Goal: Transaction & Acquisition: Purchase product/service

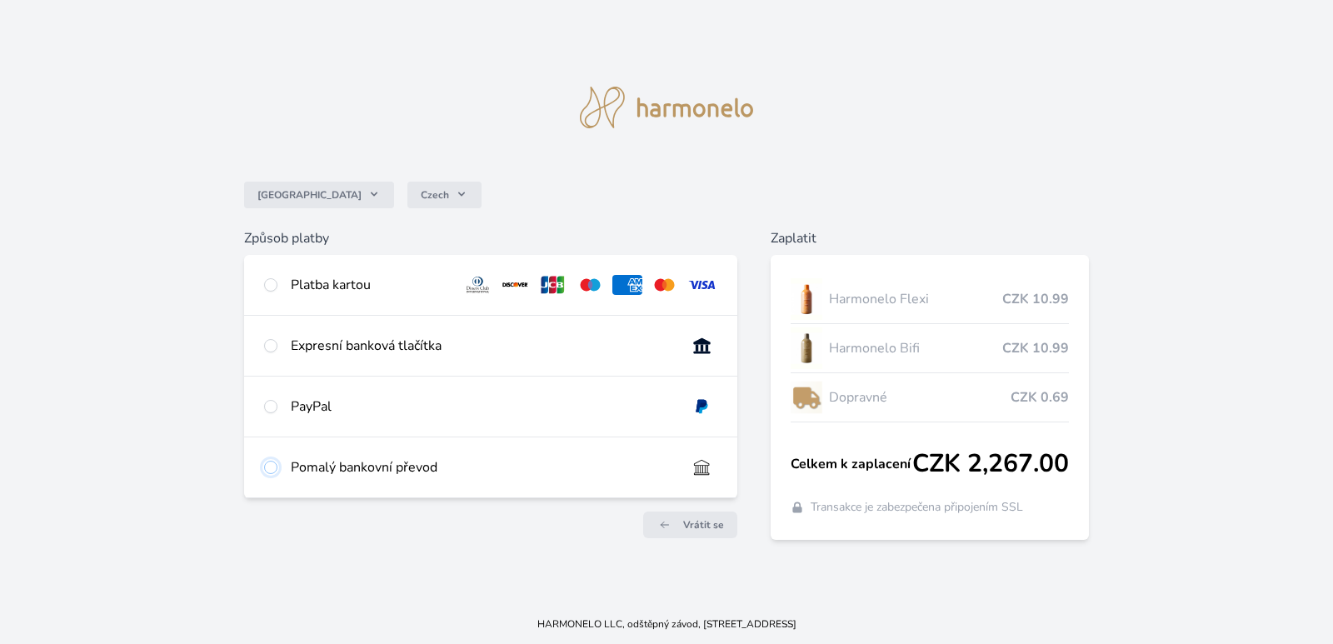
click at [272, 466] on input "radio" at bounding box center [270, 467] width 13 height 13
radio input "true"
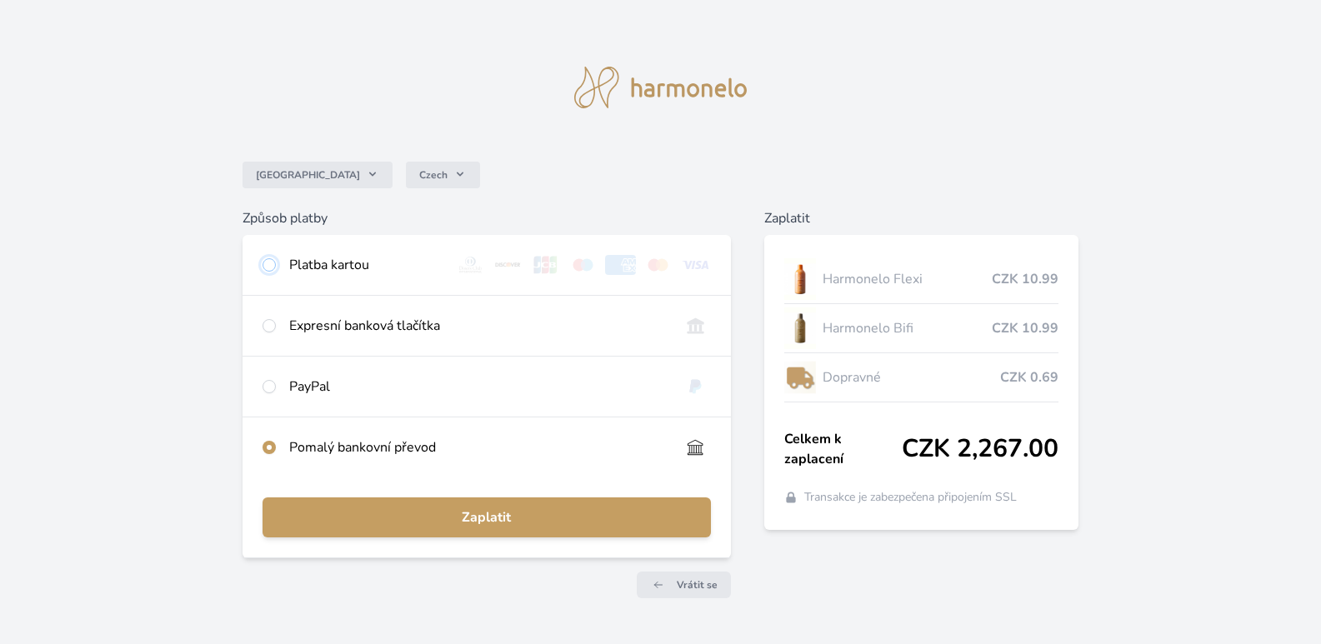
click at [262, 258] on input "radio" at bounding box center [268, 264] width 13 height 13
radio input "true"
radio input "false"
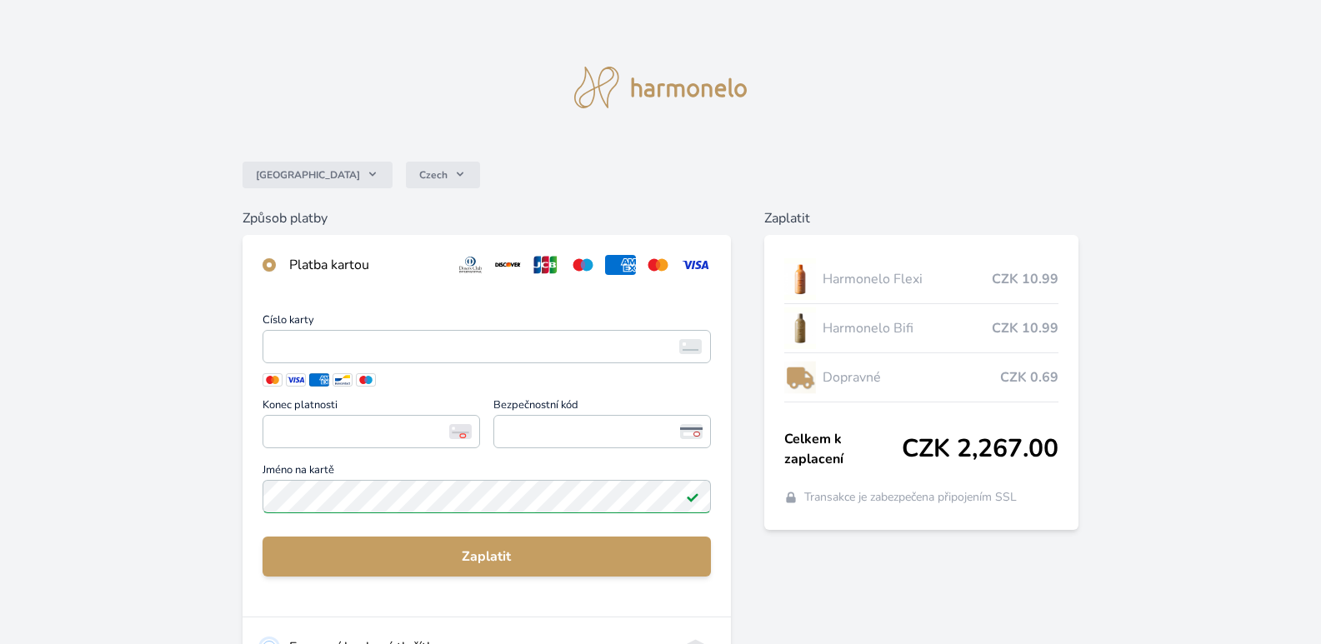
click at [262, 641] on input "radio" at bounding box center [268, 647] width 13 height 13
radio input "true"
radio input "false"
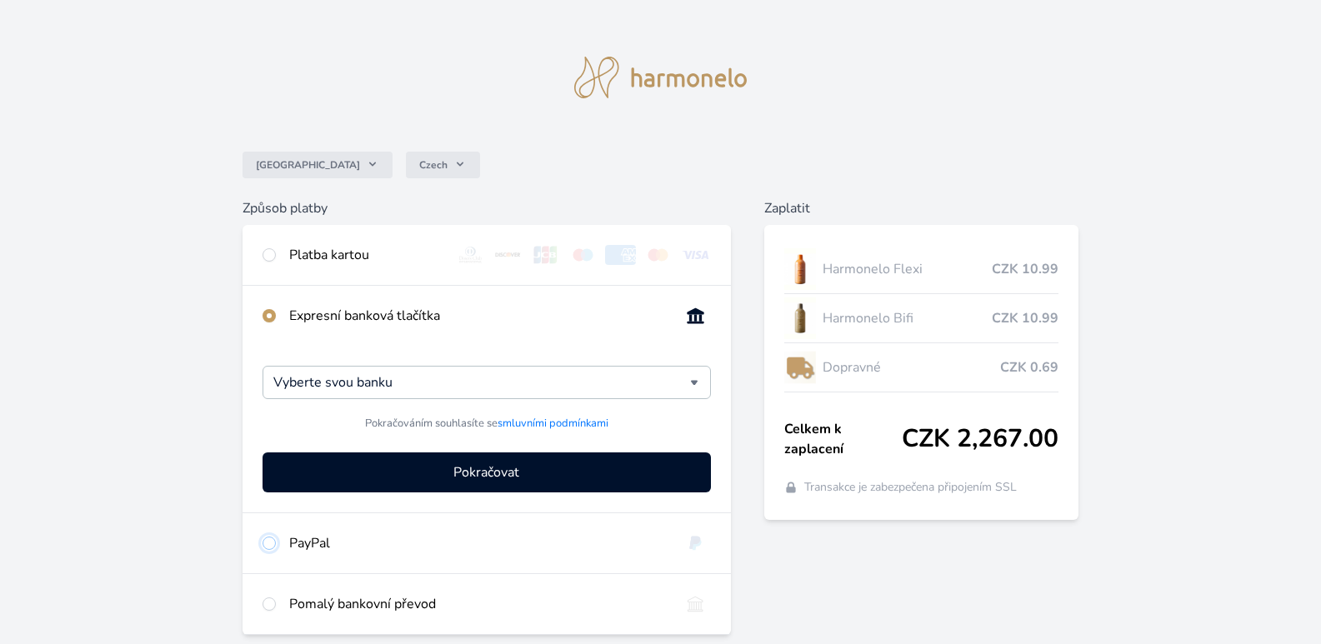
click at [262, 537] on input "radio" at bounding box center [268, 543] width 13 height 13
radio input "true"
radio input "false"
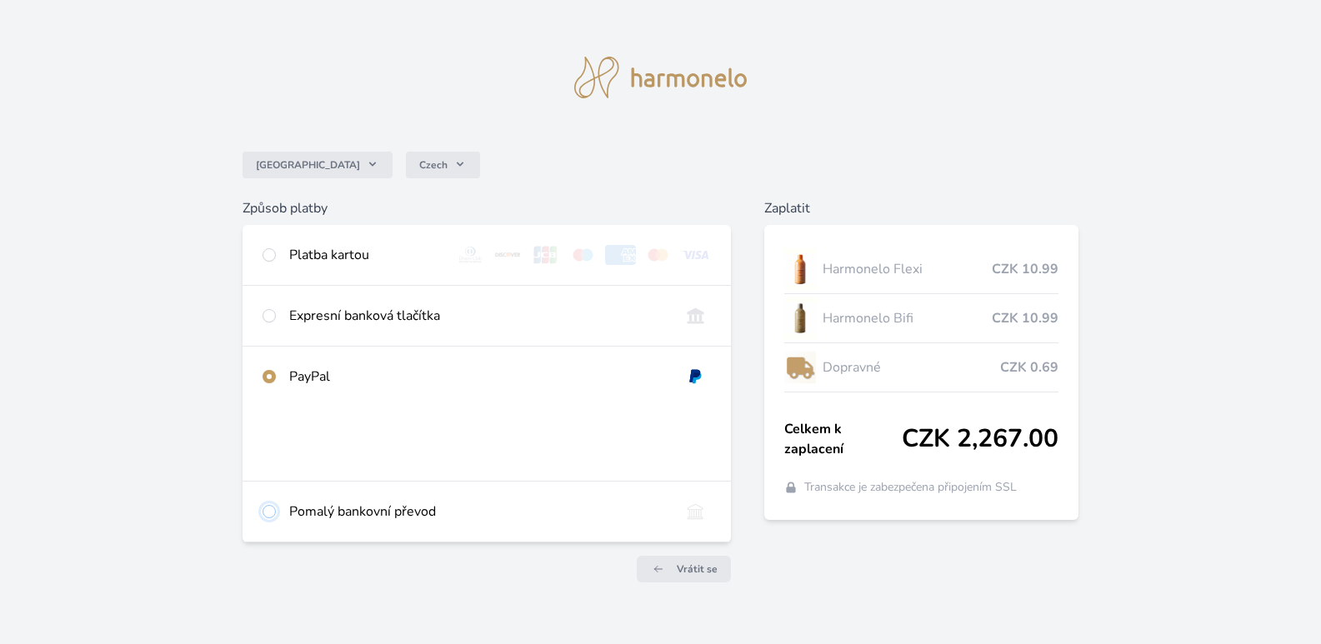
click at [262, 505] on input "radio" at bounding box center [268, 511] width 13 height 13
radio input "true"
radio input "false"
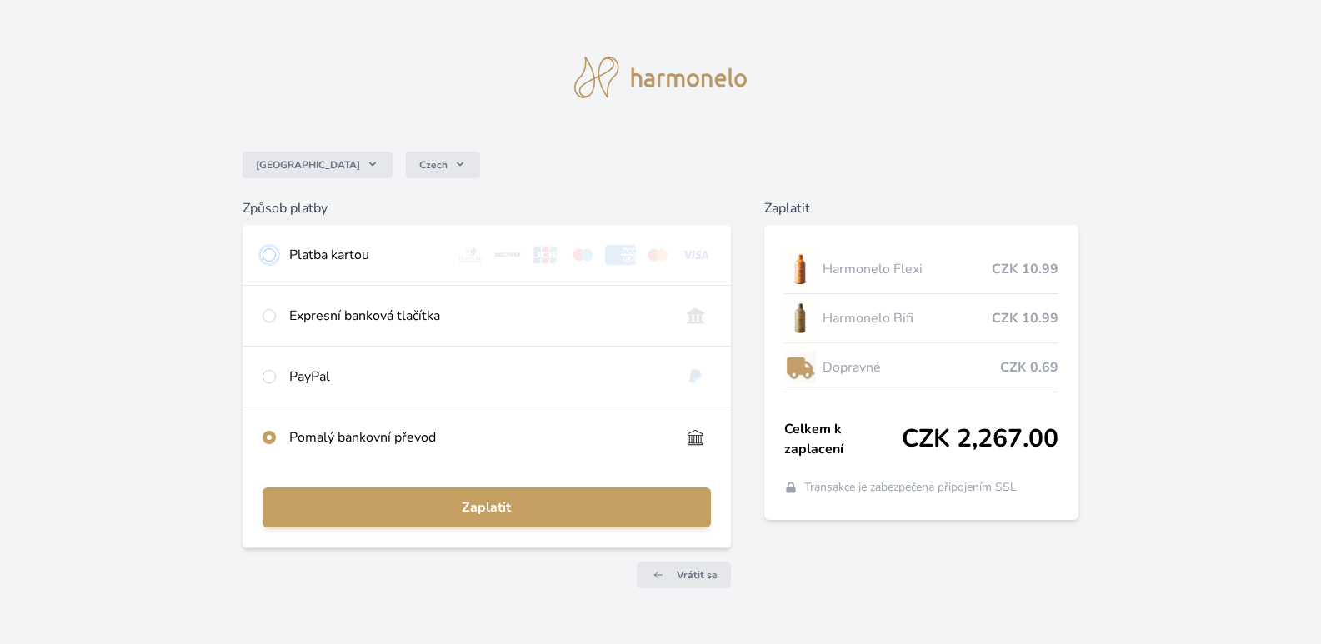
click at [262, 248] on input "radio" at bounding box center [268, 254] width 13 height 13
radio input "true"
radio input "false"
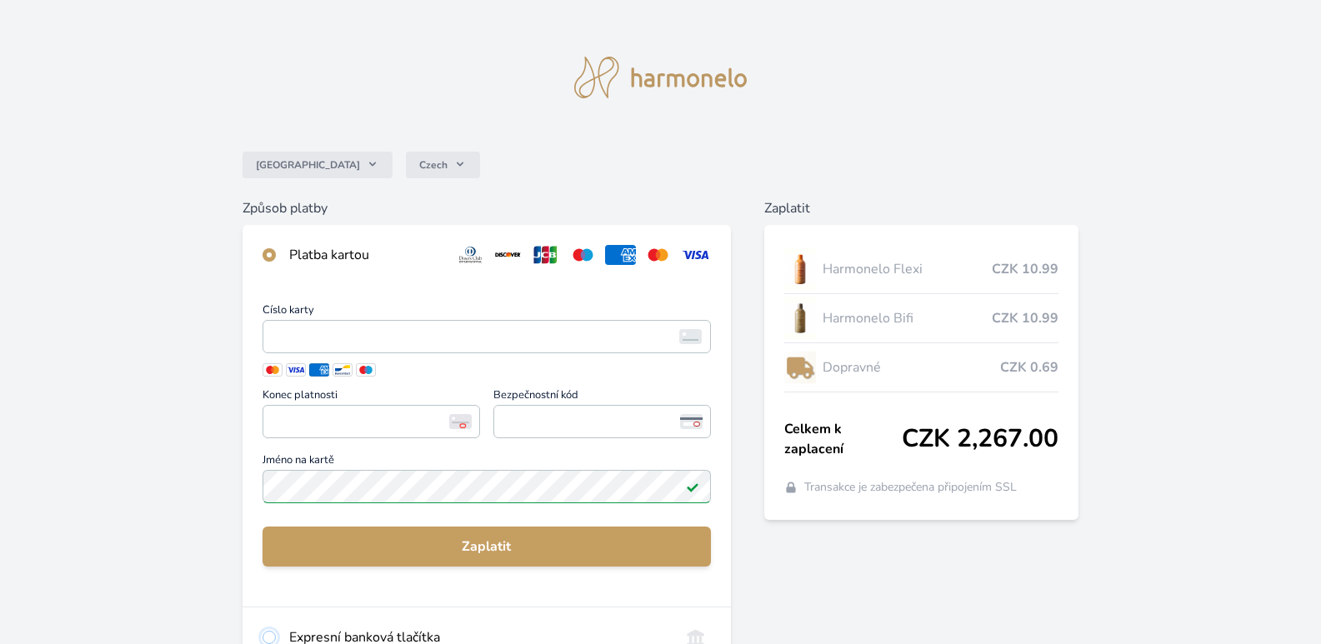
click at [262, 631] on input "radio" at bounding box center [268, 637] width 13 height 13
radio input "true"
radio input "false"
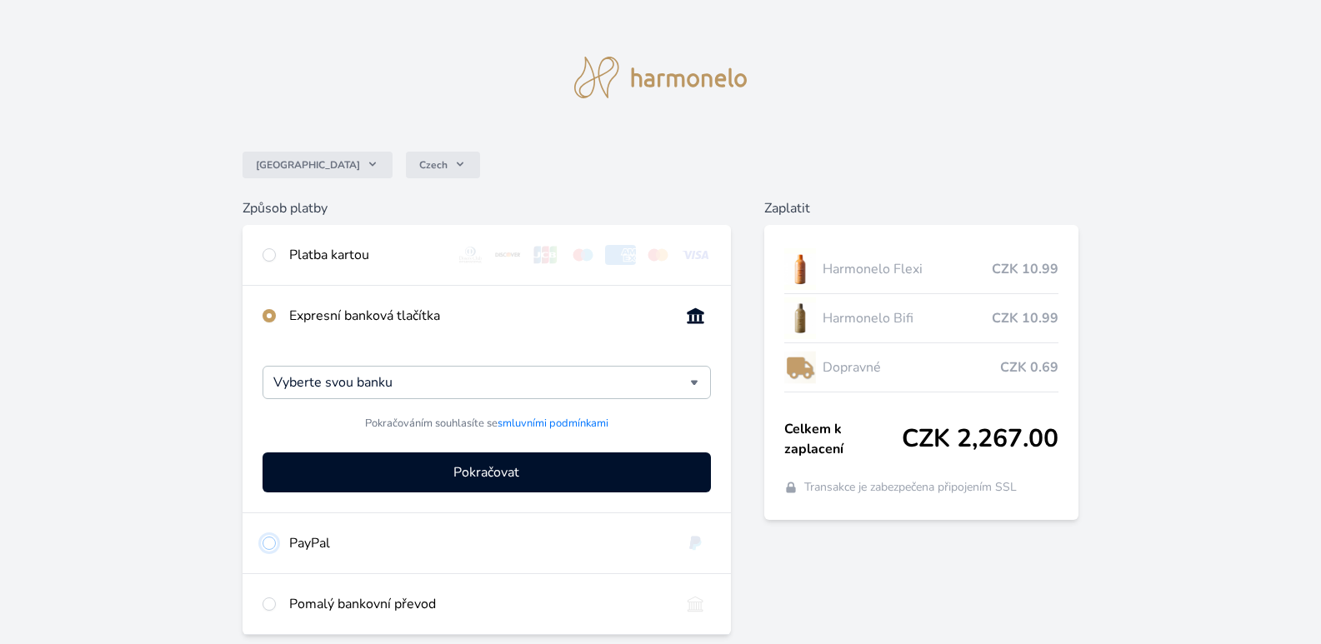
click at [262, 537] on input "radio" at bounding box center [268, 543] width 13 height 13
radio input "true"
radio input "false"
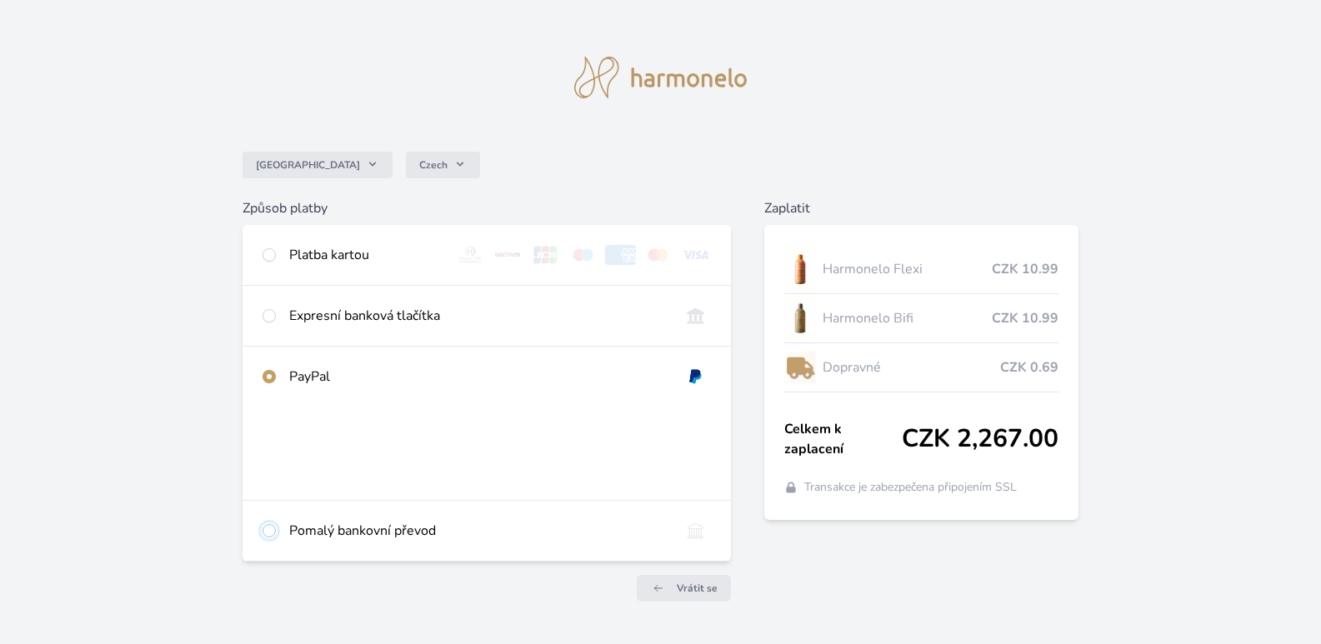
click at [262, 524] on input "radio" at bounding box center [268, 530] width 13 height 13
radio input "true"
radio input "false"
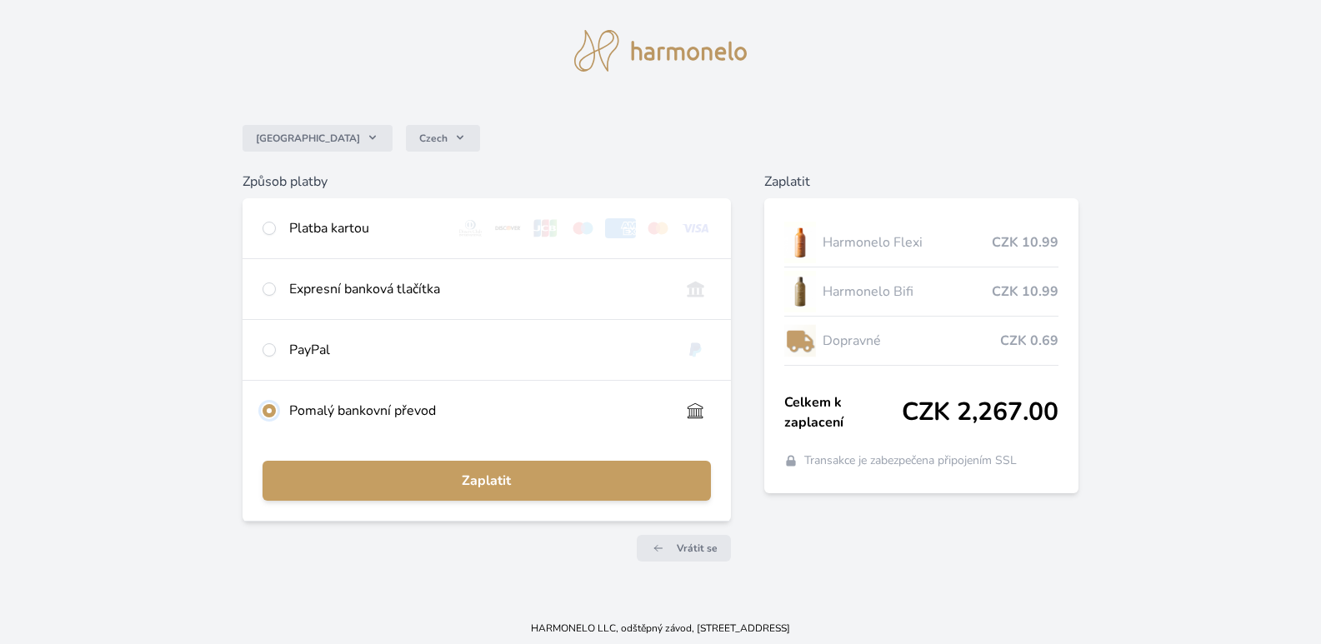
scroll to position [41, 0]
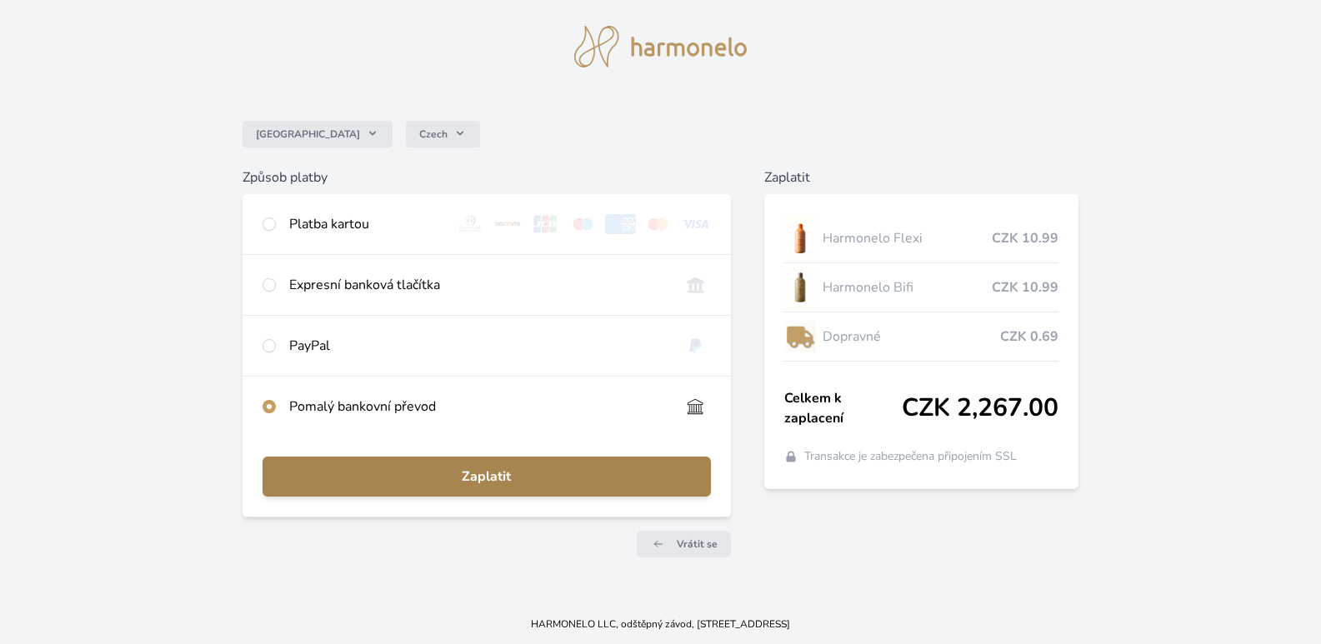
click at [524, 475] on span "Zaplatit" at bounding box center [487, 477] width 422 height 20
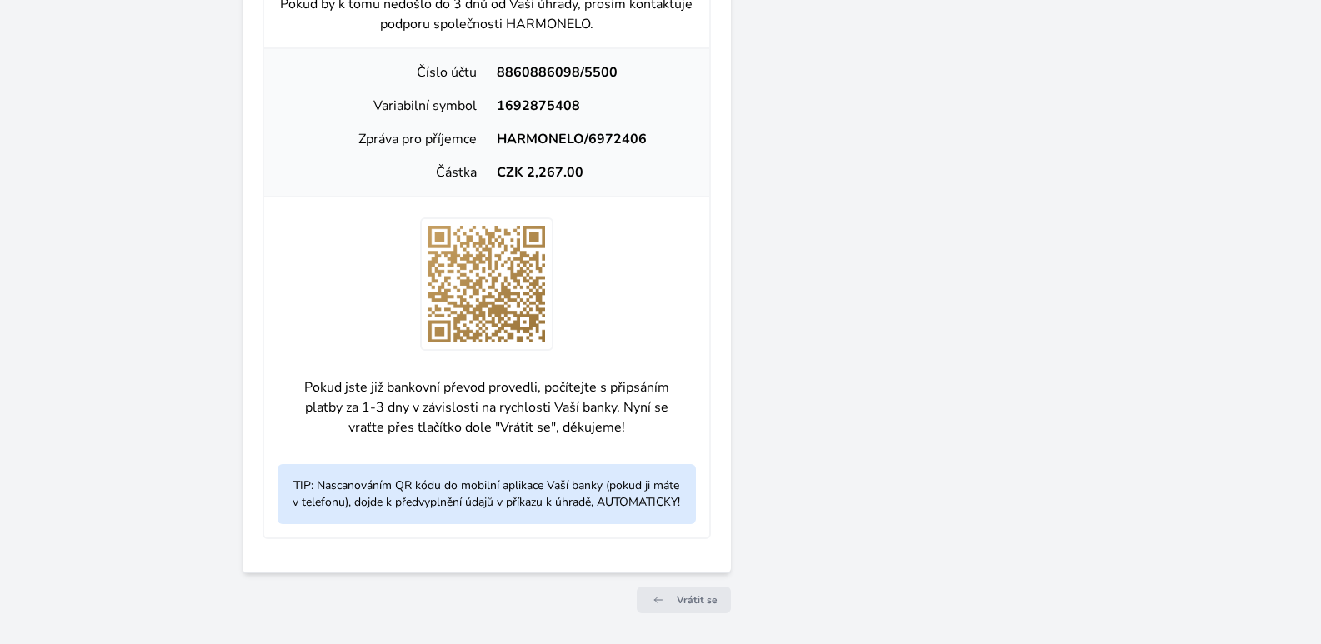
scroll to position [627, 0]
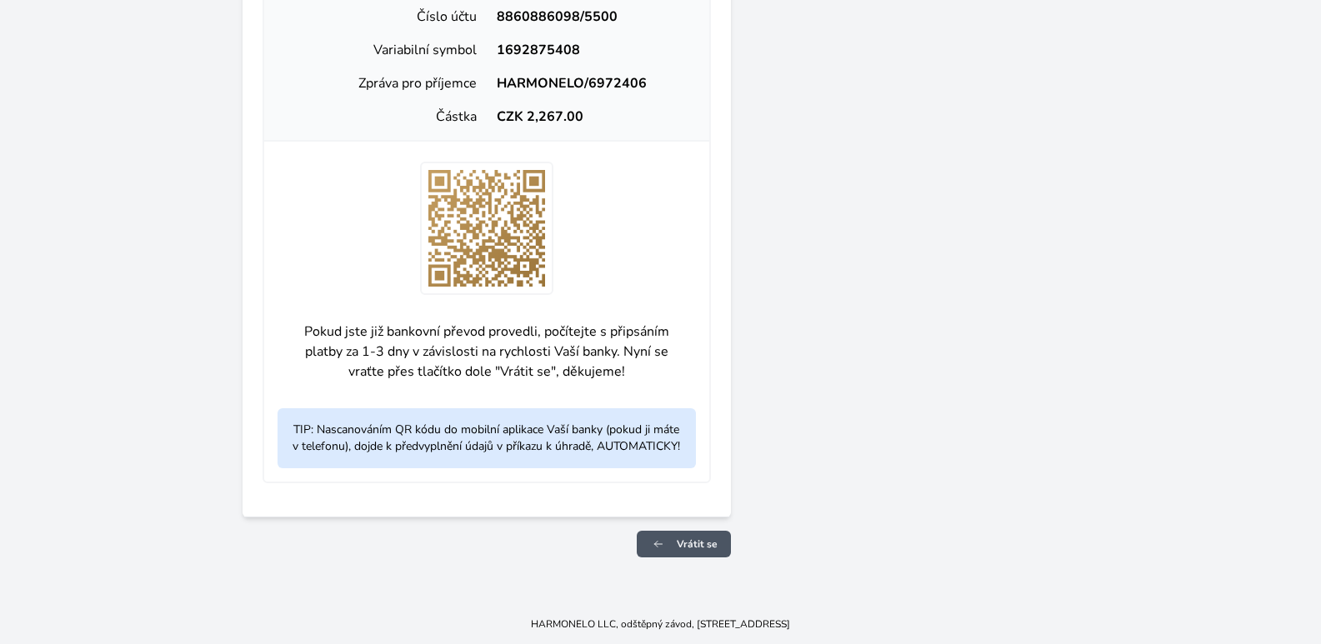
click at [687, 540] on span "Vrátit se" at bounding box center [697, 543] width 41 height 13
